Goal: Transaction & Acquisition: Purchase product/service

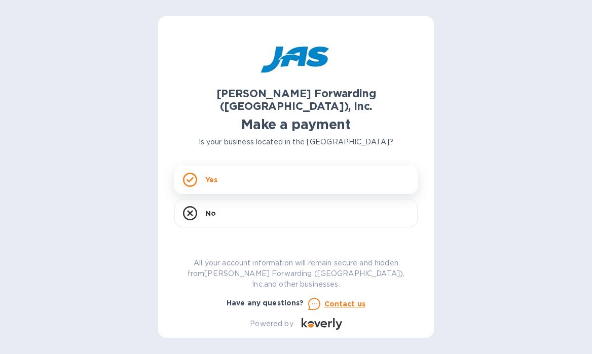
click at [241, 166] on div "Yes" at bounding box center [295, 180] width 243 height 28
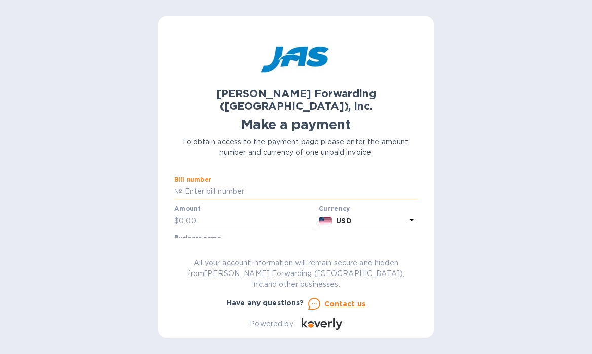
paste input "LAX503357544"
type input "LAX503357544"
click at [200, 213] on input "text" at bounding box center [247, 220] width 136 height 15
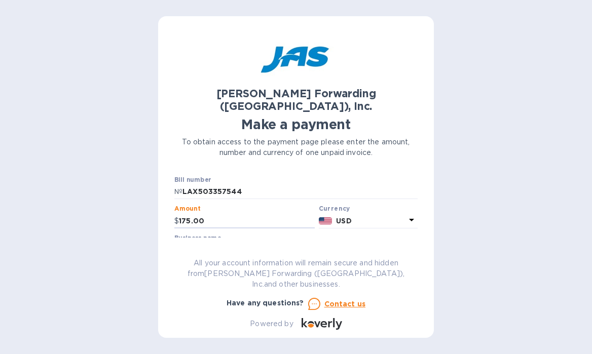
type input "175.00"
click at [220, 243] on input "text" at bounding box center [295, 250] width 243 height 15
type input "i"
type input "IJC COCO INC"
click at [390, 295] on div "Have any questions? Contact us" at bounding box center [295, 304] width 251 height 20
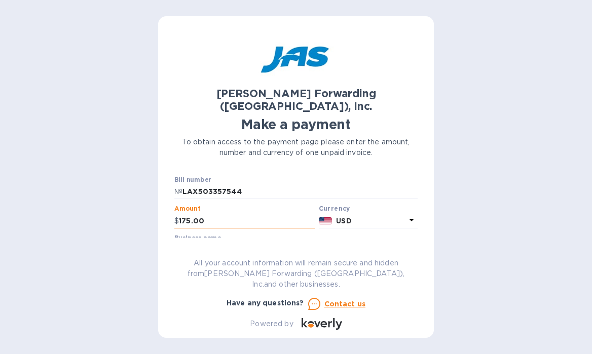
drag, startPoint x: 207, startPoint y: 207, endPoint x: 187, endPoint y: 208, distance: 20.8
click at [187, 213] on input "175.00" at bounding box center [247, 220] width 136 height 15
type input "178.50"
click at [376, 243] on input "IJC COCO INC" at bounding box center [295, 250] width 243 height 15
click at [401, 293] on div "All your account information will remain secure and hidden from [PERSON_NAME] F…" at bounding box center [295, 274] width 251 height 40
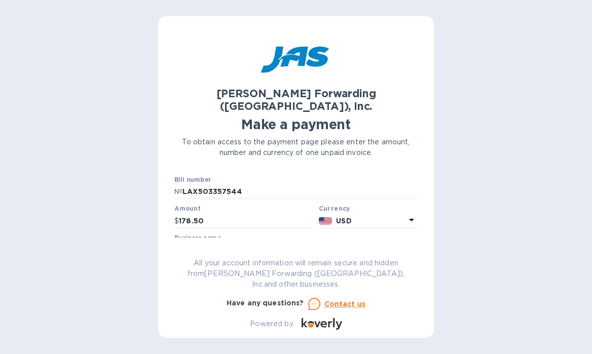
click at [402, 295] on div "Have any questions? Contact us" at bounding box center [295, 304] width 251 height 20
click at [279, 258] on div at bounding box center [295, 259] width 243 height 2
click at [472, 213] on div "[PERSON_NAME] Forwarding ([GEOGRAPHIC_DATA]), Inc. Make a payment To obtain acc…" at bounding box center [296, 177] width 592 height 354
click at [393, 281] on p "All your account information will remain secure and hidden from [PERSON_NAME] F…" at bounding box center [295, 274] width 243 height 32
click at [296, 278] on p "All your account information will remain secure and hidden from [PERSON_NAME] F…" at bounding box center [295, 274] width 243 height 32
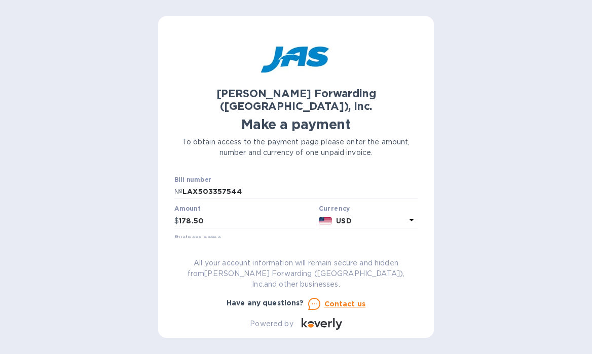
click at [236, 274] on p "All your account information will remain secure and hidden from [PERSON_NAME] F…" at bounding box center [295, 274] width 243 height 32
click at [248, 184] on input "LAX503357544" at bounding box center [299, 191] width 235 height 15
type input "LAX503357546"
drag, startPoint x: 211, startPoint y: 209, endPoint x: 144, endPoint y: 210, distance: 67.4
click at [144, 210] on div "[PERSON_NAME] Forwarding ([GEOGRAPHIC_DATA]), Inc. Make a payment To obtain acc…" at bounding box center [296, 177] width 592 height 354
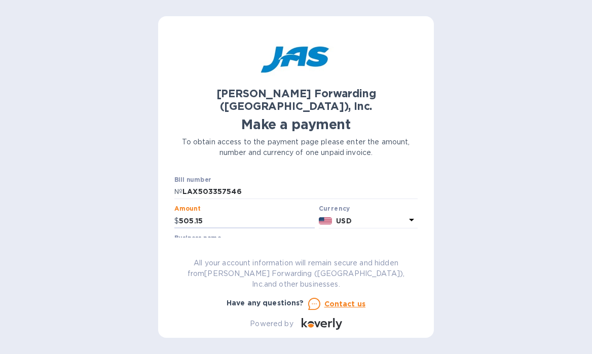
type input "505.15"
click at [279, 258] on div at bounding box center [295, 259] width 243 height 2
click at [404, 273] on p "All your account information will remain secure and hidden from [PERSON_NAME] F…" at bounding box center [295, 274] width 243 height 32
click at [359, 244] on input "IJC COCO INC" at bounding box center [295, 250] width 243 height 15
click at [345, 217] on b "USD" at bounding box center [343, 221] width 15 height 8
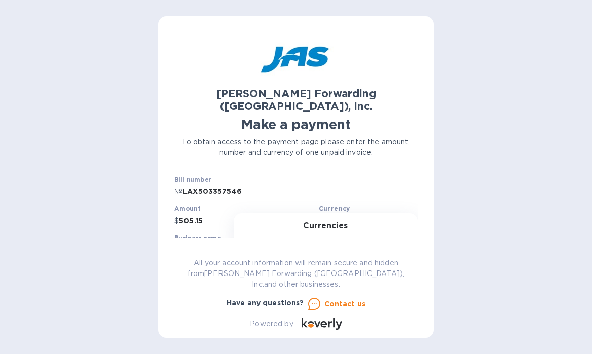
click at [339, 221] on h3 "Currencies" at bounding box center [325, 226] width 45 height 10
click at [363, 275] on p "All your account information will remain secure and hidden from [PERSON_NAME] F…" at bounding box center [295, 274] width 243 height 32
click at [233, 243] on input "IJC COCO INC" at bounding box center [295, 250] width 243 height 15
type input "IJC COCO INC."
click at [294, 301] on button "Go to payment page" at bounding box center [295, 311] width 243 height 20
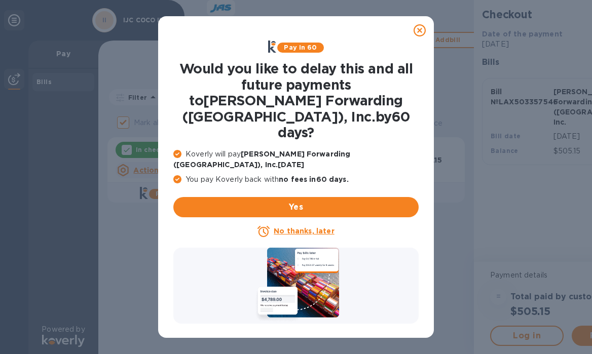
click at [422, 27] on icon at bounding box center [420, 30] width 12 height 12
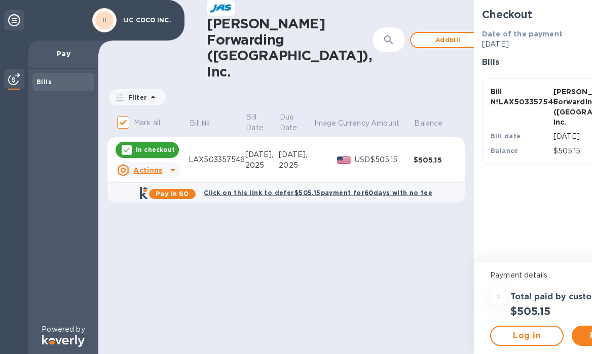
scroll to position [0, 46]
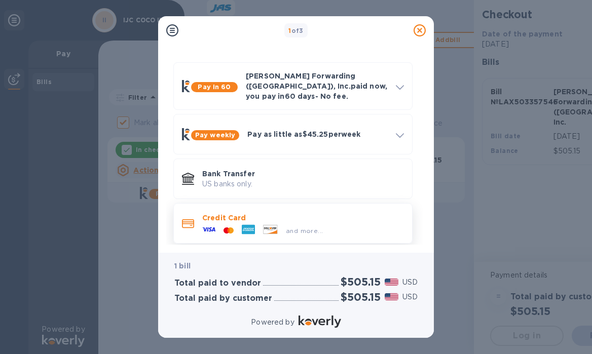
scroll to position [25, 0]
click at [335, 224] on div "and more..." at bounding box center [303, 229] width 202 height 11
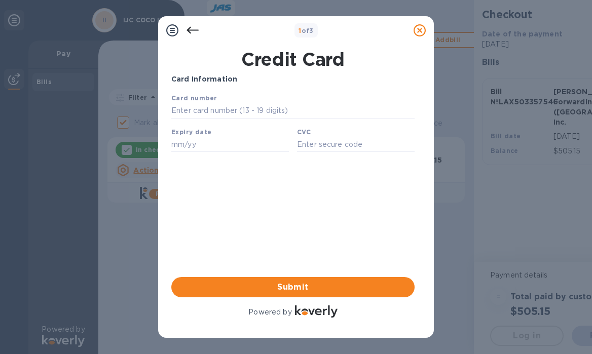
scroll to position [0, 0]
click at [289, 118] on input "text" at bounding box center [292, 110] width 243 height 15
type input "[CREDIT_CARD_NUMBER]"
type input "06/28"
type input "6512"
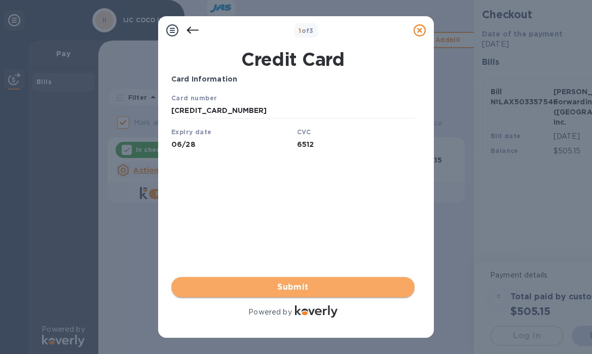
click at [309, 290] on span "Submit" at bounding box center [292, 287] width 227 height 12
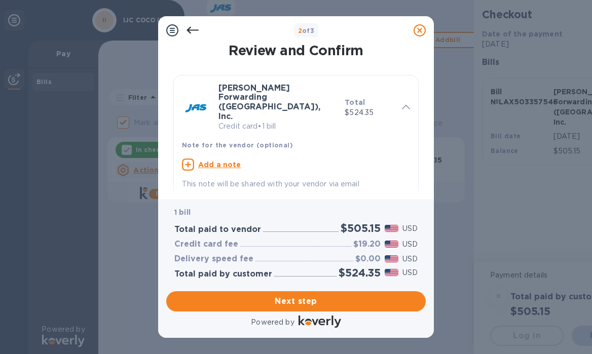
click at [187, 31] on icon at bounding box center [193, 30] width 12 height 12
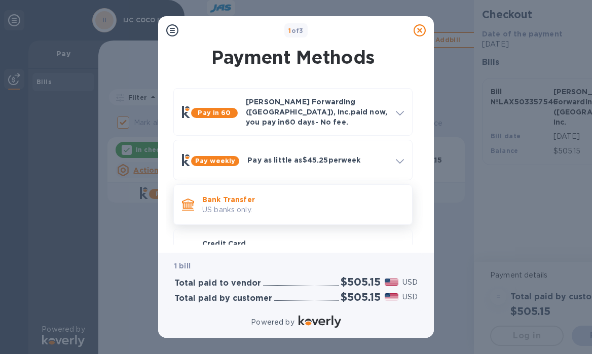
click at [245, 196] on p "Bank Transfer" at bounding box center [303, 200] width 202 height 10
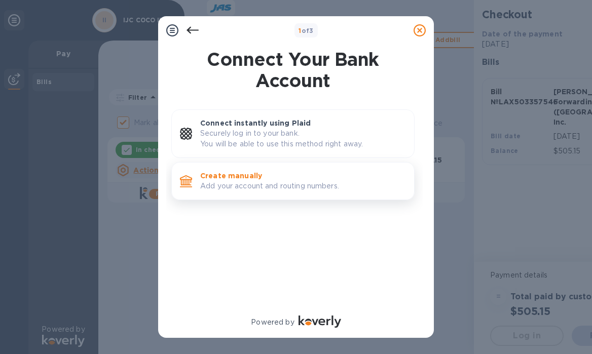
click at [233, 184] on p "Add your account and routing numbers." at bounding box center [303, 186] width 206 height 11
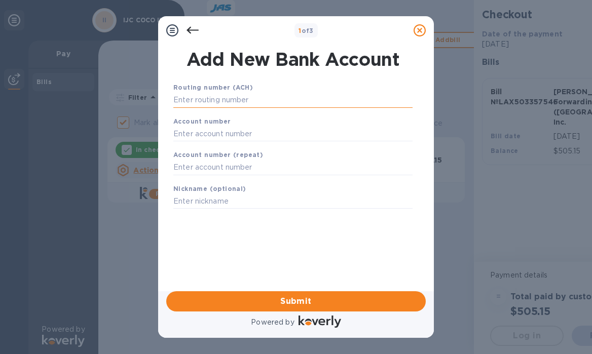
click at [241, 100] on input "text" at bounding box center [292, 100] width 239 height 15
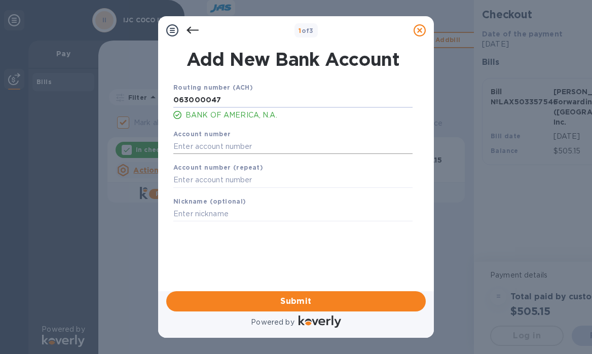
type input "063000047"
click at [227, 147] on input "text" at bounding box center [292, 146] width 239 height 15
type input "898157401997"
click at [241, 183] on input "text" at bounding box center [292, 180] width 239 height 15
type input "9"
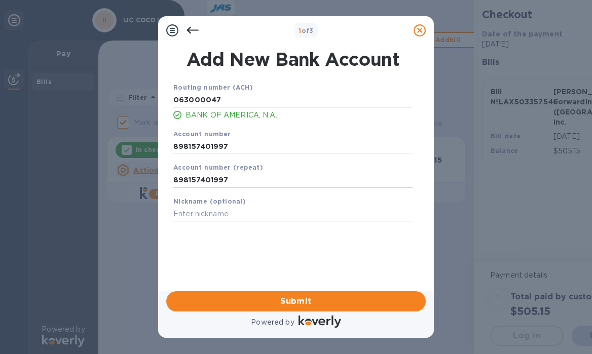
type input "898157401997"
click at [259, 217] on input "text" at bounding box center [292, 214] width 239 height 15
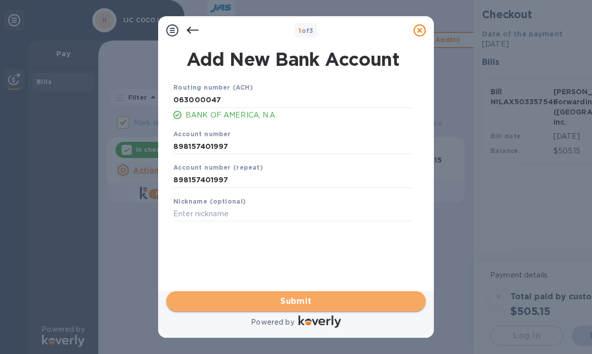
click at [308, 303] on span "Submit" at bounding box center [295, 301] width 243 height 12
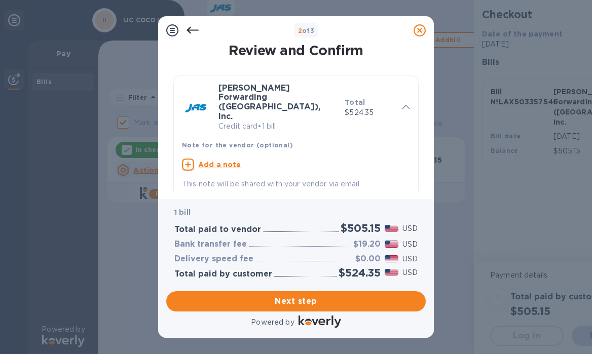
click at [192, 30] on icon at bounding box center [193, 30] width 12 height 7
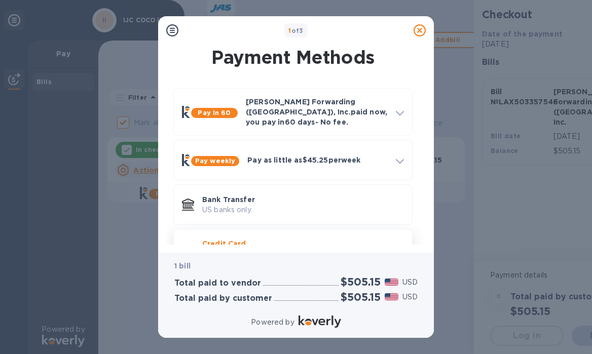
click at [263, 239] on p "Credit Card" at bounding box center [303, 244] width 202 height 10
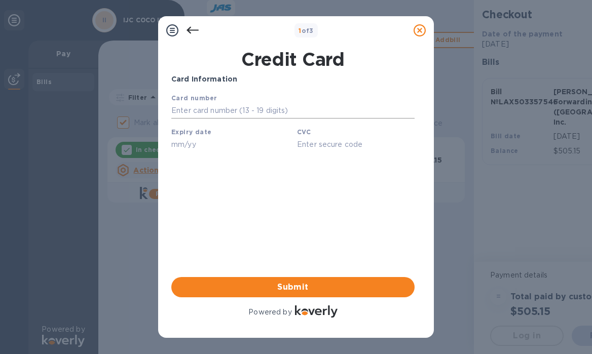
click at [264, 113] on input "text" at bounding box center [292, 110] width 243 height 15
click at [262, 98] on div "Card number" at bounding box center [292, 106] width 251 height 34
click at [258, 108] on input "text" at bounding box center [292, 110] width 243 height 15
type input "[CREDIT_CARD_NUMBER]"
click at [237, 143] on input "text" at bounding box center [230, 144] width 118 height 15
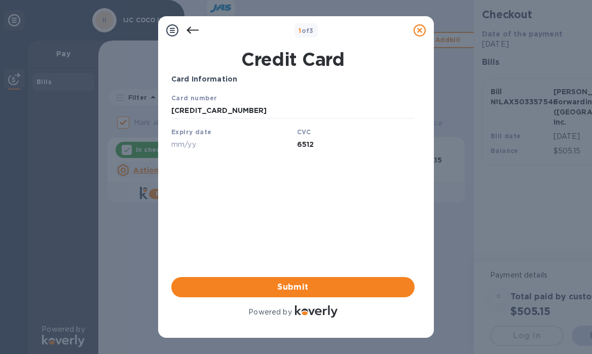
type input "6512"
click at [237, 143] on input "text" at bounding box center [230, 144] width 118 height 15
type input "06/28"
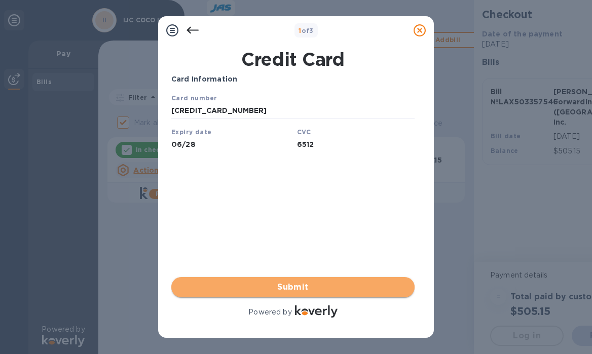
click at [312, 286] on span "Submit" at bounding box center [292, 287] width 227 height 12
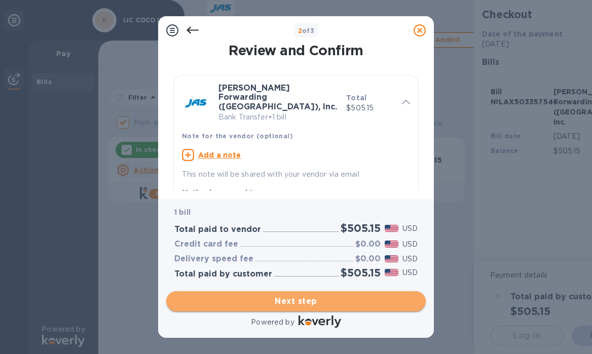
click at [303, 305] on span "Next step" at bounding box center [295, 301] width 243 height 12
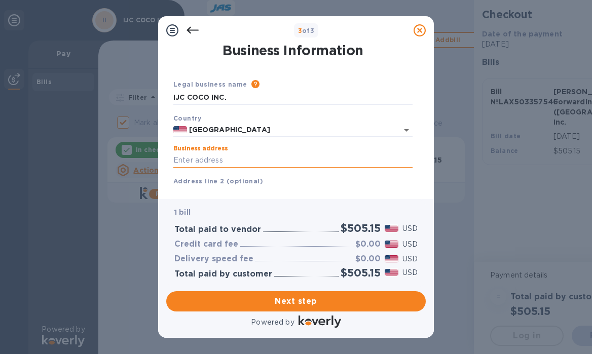
type input "[STREET_ADDRESS]"
type input "Aventura"
type input "FL"
type input "33180"
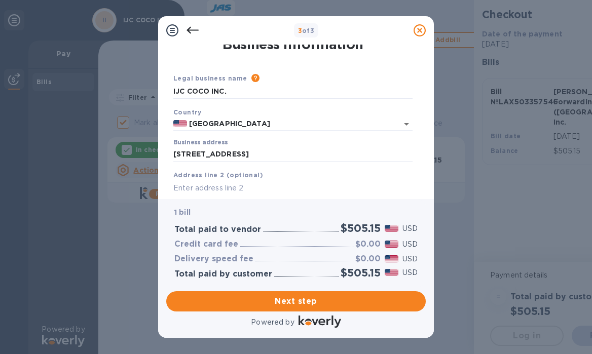
click at [277, 184] on input "text" at bounding box center [292, 187] width 239 height 15
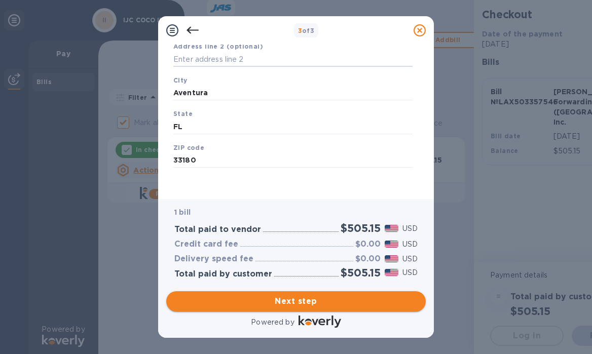
scroll to position [134, 0]
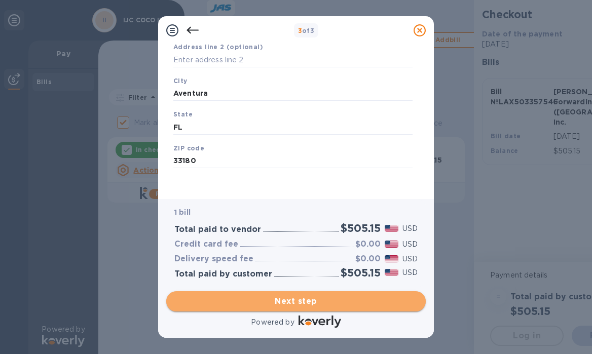
click at [305, 303] on span "Next step" at bounding box center [295, 301] width 243 height 12
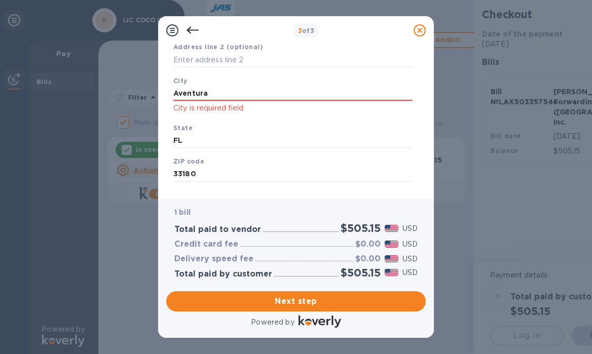
click p "City is required field"
drag, startPoint x: 215, startPoint y: 94, endPoint x: 124, endPoint y: 87, distance: 91.0
click at [124, 87] on div "3 of 3 Business Information Legal business name Please provide the legal name t…" at bounding box center [296, 177] width 592 height 354
type input "[GEOGRAPHIC_DATA]"
click at [244, 122] on div "State [US_STATE]" at bounding box center [292, 136] width 247 height 34
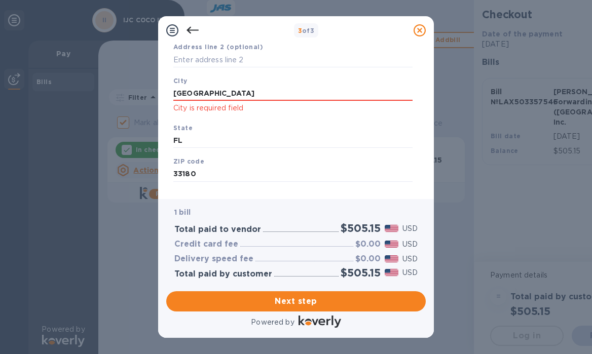
click at [292, 115] on div "City [GEOGRAPHIC_DATA] is required field" at bounding box center [292, 94] width 247 height 47
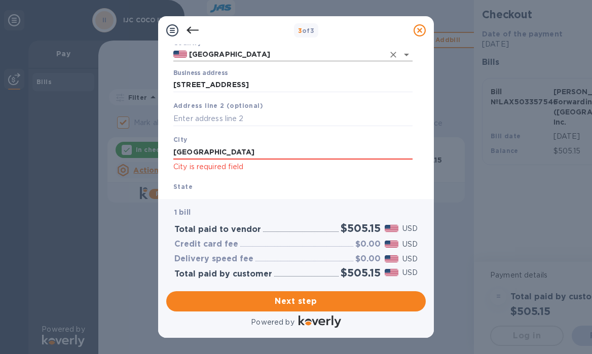
scroll to position [79, 0]
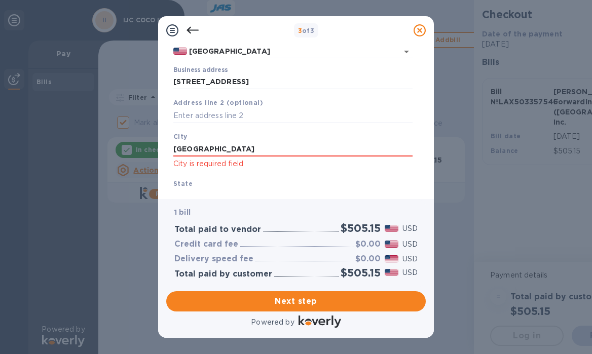
click at [269, 138] on div "City [GEOGRAPHIC_DATA] is required field" at bounding box center [292, 150] width 247 height 47
click at [381, 156] on div "[GEOGRAPHIC_DATA] is required field" at bounding box center [292, 156] width 239 height 28
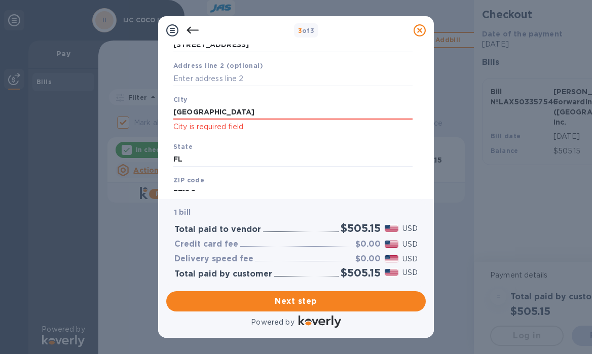
scroll to position [115, 0]
click at [272, 139] on div "State [US_STATE]" at bounding box center [292, 155] width 247 height 34
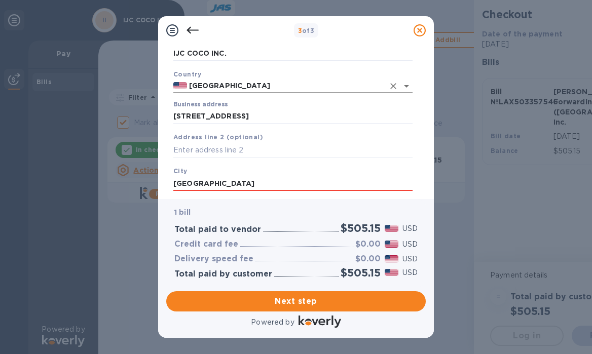
scroll to position [46, 0]
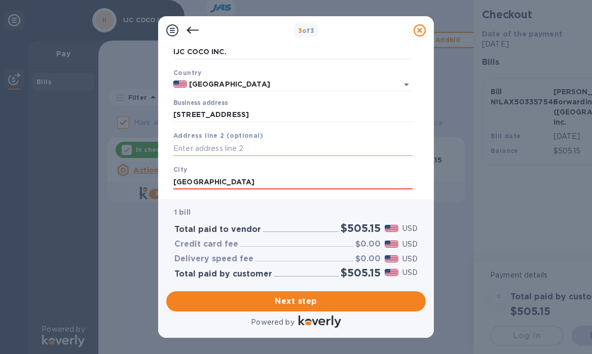
click at [256, 146] on input "text" at bounding box center [292, 148] width 239 height 15
click at [331, 153] on input "text" at bounding box center [292, 148] width 239 height 15
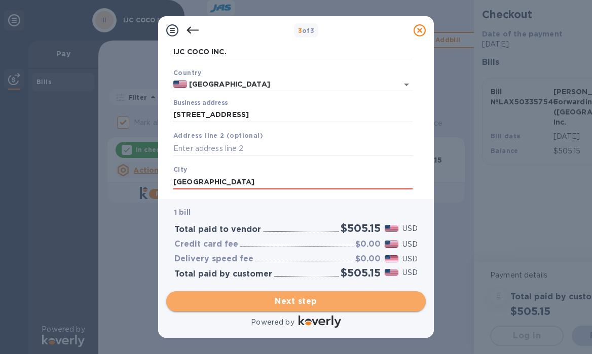
click at [317, 306] on span "Next step" at bounding box center [295, 301] width 243 height 12
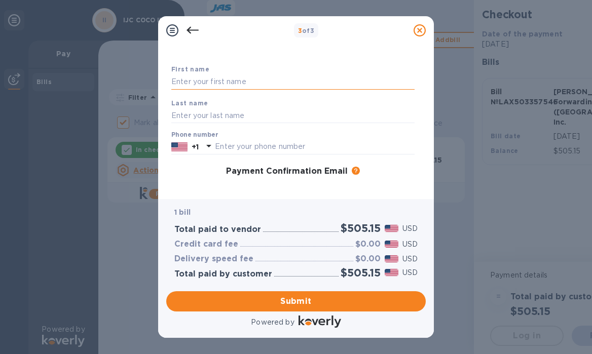
type input "[PERSON_NAME]"
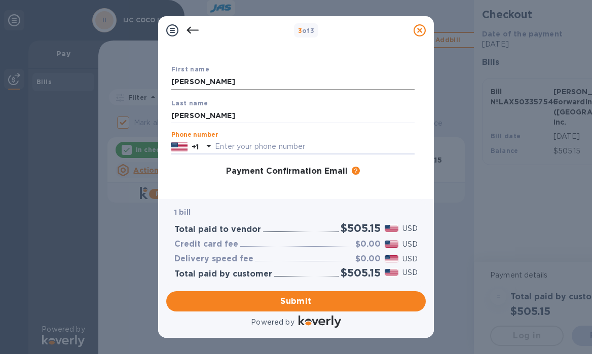
type input "3058010022"
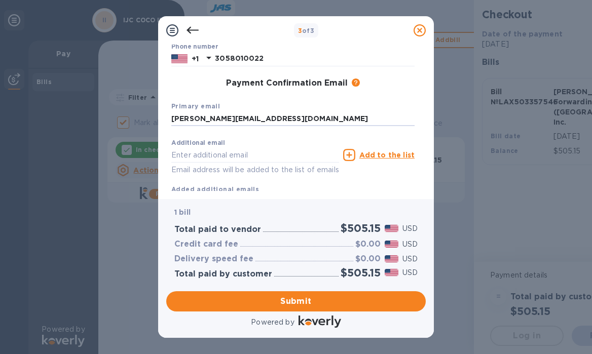
type input "[PERSON_NAME][EMAIL_ADDRESS][DOMAIN_NAME]"
click at [308, 135] on div "Additional email Email address will be added to the list of emails" at bounding box center [255, 155] width 172 height 46
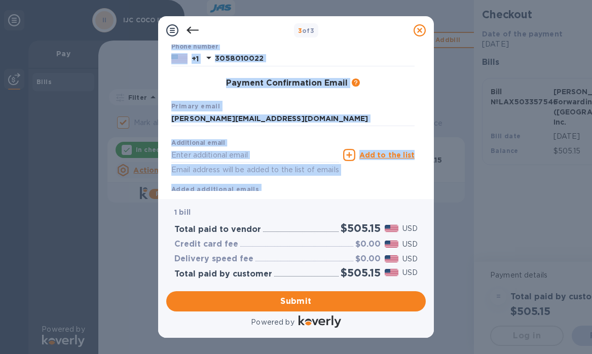
drag, startPoint x: 385, startPoint y: 33, endPoint x: 445, endPoint y: 201, distance: 178.6
click at [445, 201] on div "3 of 3 Payment Contact Information First name [PERSON_NAME] Last name [PERSON_N…" at bounding box center [296, 177] width 592 height 354
click at [475, 65] on div "3 of 3 Payment Contact Information First name [PERSON_NAME] Last name [PERSON_N…" at bounding box center [296, 177] width 592 height 354
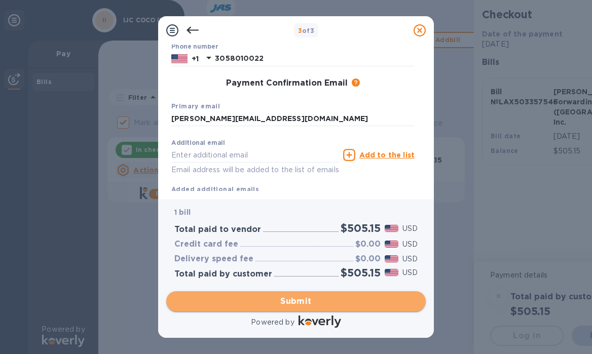
click at [314, 299] on span "Submit" at bounding box center [295, 301] width 243 height 12
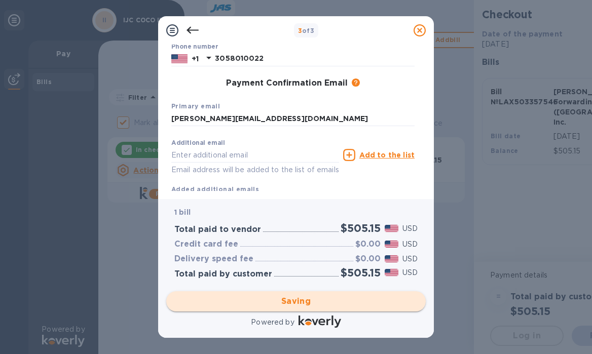
checkbox input "false"
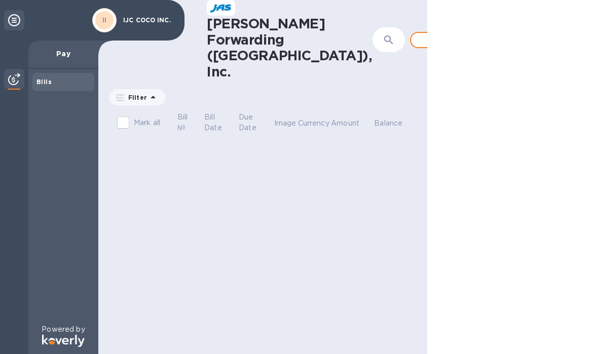
click at [66, 64] on div "Pay" at bounding box center [63, 55] width 70 height 28
click at [66, 55] on p "Pay" at bounding box center [63, 54] width 54 height 10
click at [419, 34] on span "Add bill" at bounding box center [448, 40] width 58 height 12
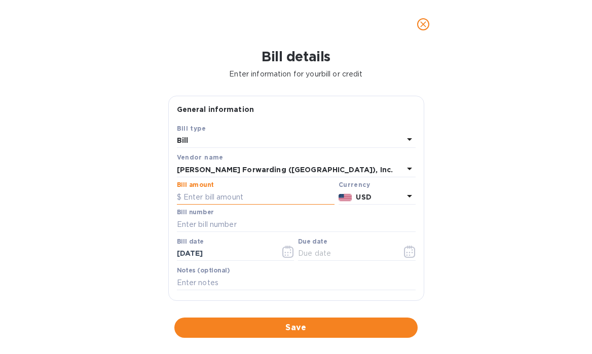
click at [223, 190] on input "text" at bounding box center [256, 197] width 158 height 15
type input "175.00"
click at [234, 225] on input "text" at bounding box center [296, 224] width 239 height 15
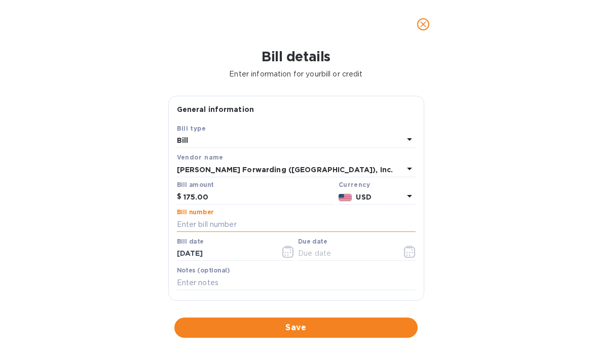
type input "l"
type input "LAX503357544"
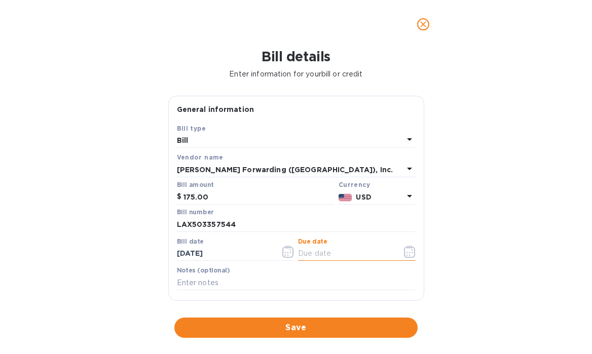
click at [321, 254] on input "text" at bounding box center [346, 253] width 96 height 15
click at [411, 254] on icon "button" at bounding box center [409, 252] width 11 height 12
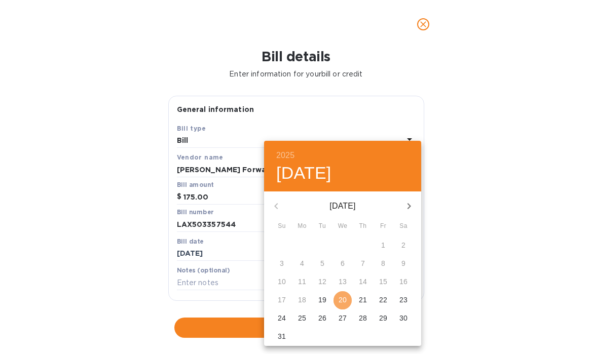
click at [339, 302] on p "20" at bounding box center [343, 300] width 8 height 10
type input "[DATE]"
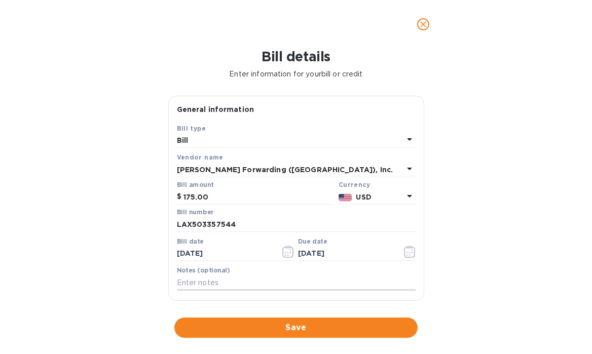
click at [233, 283] on input "text" at bounding box center [296, 282] width 239 height 15
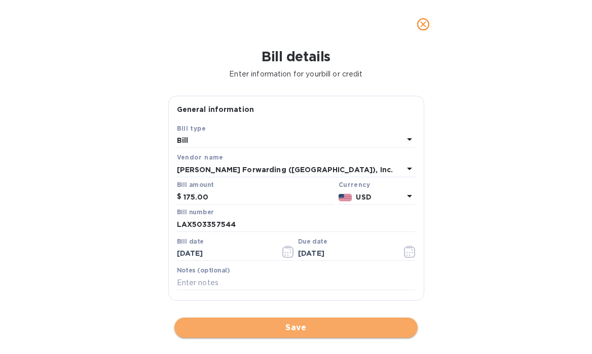
click at [303, 322] on span "Save" at bounding box center [295, 328] width 227 height 12
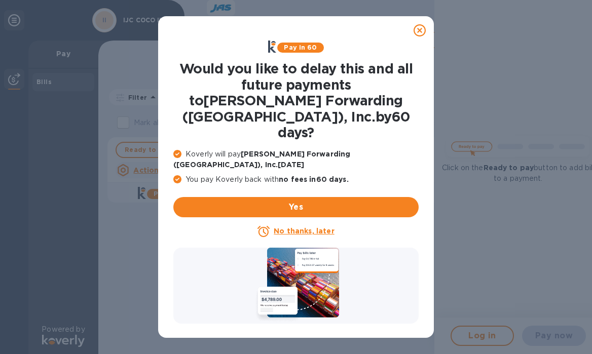
click at [422, 30] on icon at bounding box center [420, 30] width 12 height 12
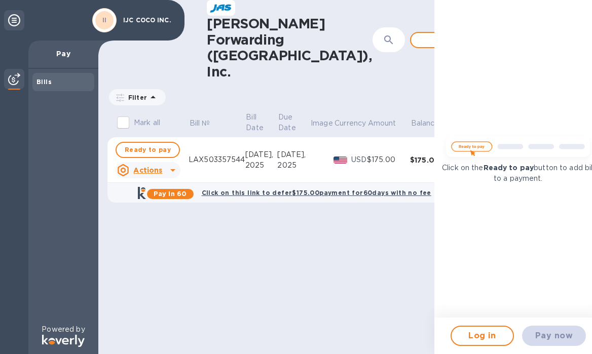
click at [477, 248] on div "Click on the Ready to pay button to add bill to a payment." at bounding box center [518, 159] width 168 height 318
click at [171, 164] on icon at bounding box center [173, 170] width 12 height 12
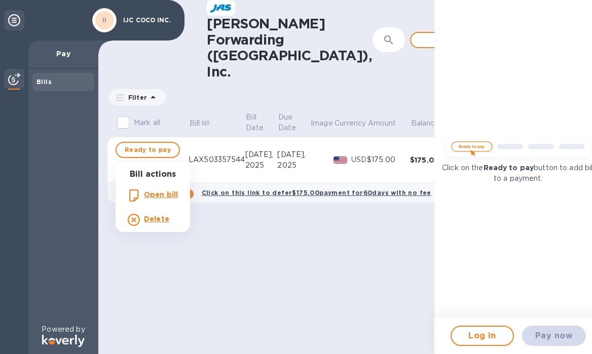
click at [157, 133] on div at bounding box center [296, 177] width 592 height 354
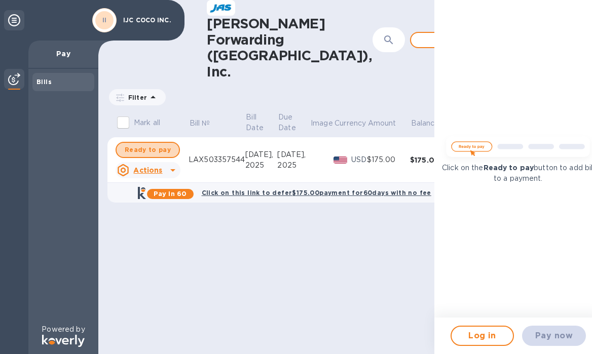
click at [157, 144] on span "Ready to pay" at bounding box center [148, 150] width 46 height 12
checkbox input "true"
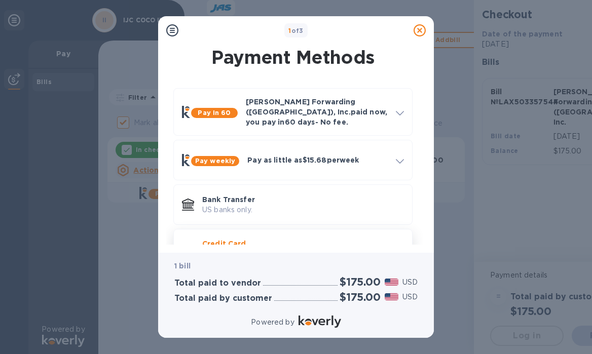
click at [289, 239] on p "Credit Card" at bounding box center [303, 244] width 202 height 10
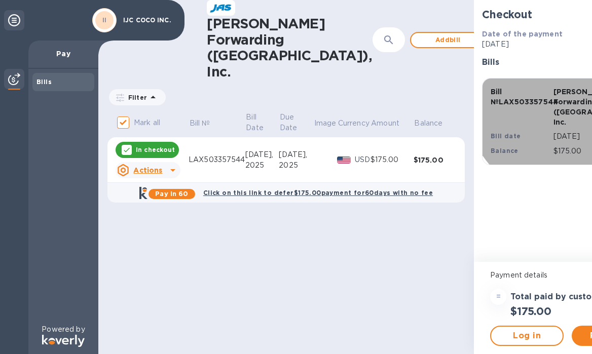
click at [553, 102] on p "[PERSON_NAME] Forwarding ([GEOGRAPHIC_DATA]), Inc." at bounding box center [582, 107] width 59 height 41
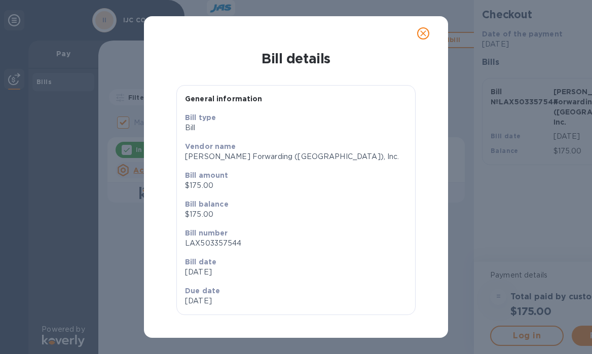
click at [425, 31] on icon "close" at bounding box center [423, 33] width 6 height 6
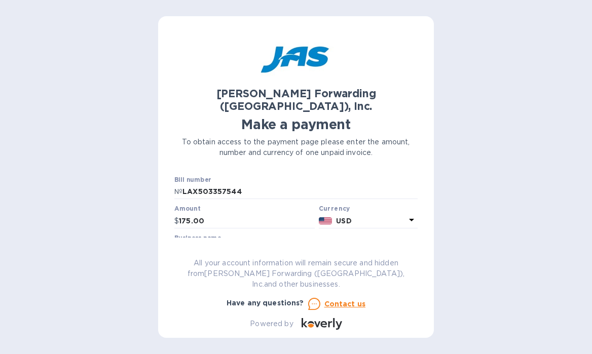
click at [336, 243] on input "IJC COCO INC" at bounding box center [295, 250] width 243 height 15
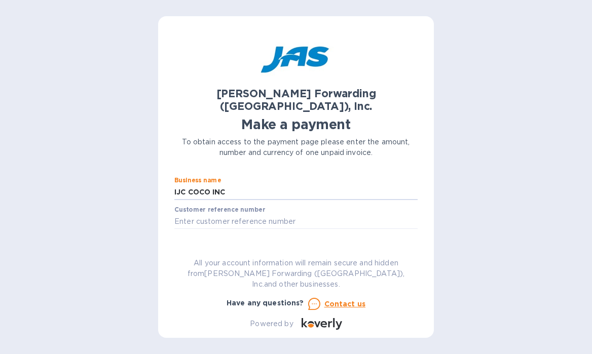
scroll to position [72, 0]
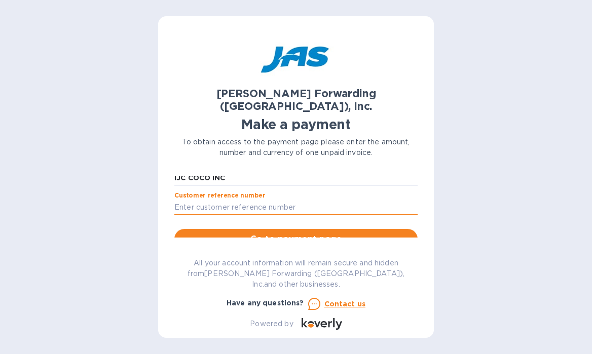
click at [264, 200] on input "text" at bounding box center [295, 207] width 243 height 15
type input "IJCCOCFLL"
click at [297, 233] on span "Go to payment page" at bounding box center [295, 239] width 227 height 12
